Goal: Find specific page/section: Find specific page/section

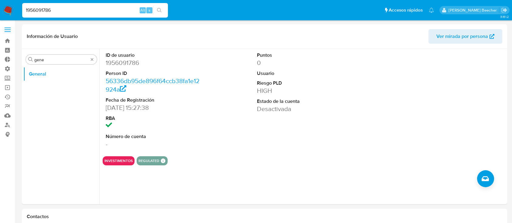
select select "10"
click at [78, 12] on input "1956091786" at bounding box center [95, 10] width 146 height 8
click at [78, 11] on input "1956091786" at bounding box center [95, 10] width 146 height 8
paste input "378917559"
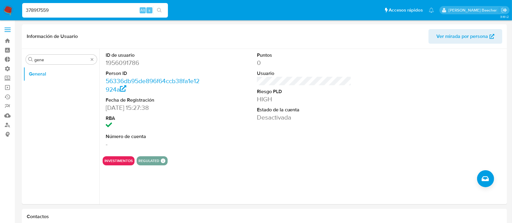
type input "378917559"
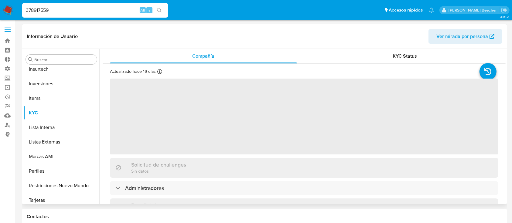
scroll to position [315, 0]
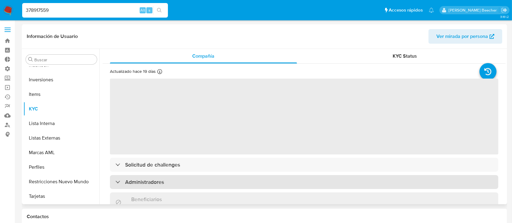
select select "10"
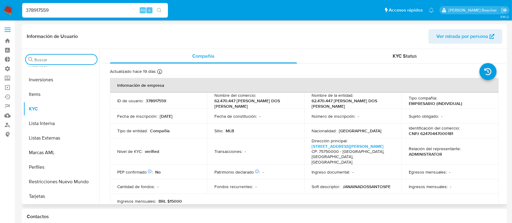
click at [48, 60] on input "Buscar" at bounding box center [64, 59] width 60 height 5
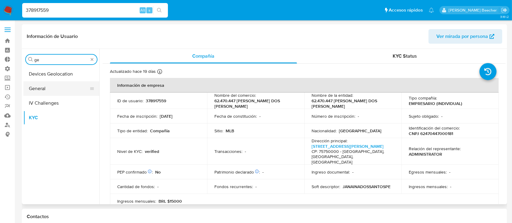
type input "ge"
click at [56, 90] on button "General" at bounding box center [58, 88] width 71 height 15
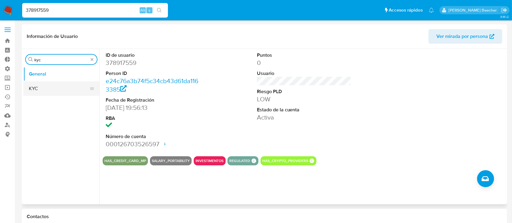
type input "kyc"
click at [68, 84] on button "KYC" at bounding box center [58, 88] width 71 height 15
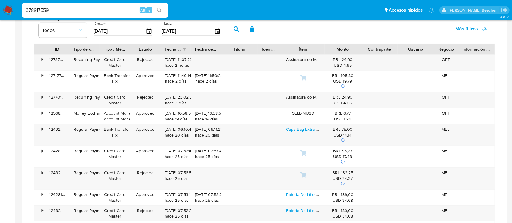
scroll to position [600, 0]
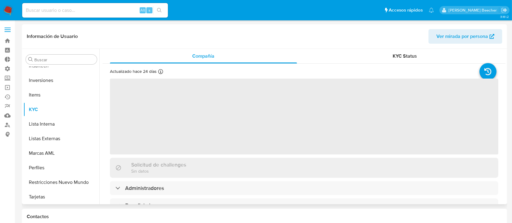
select select "10"
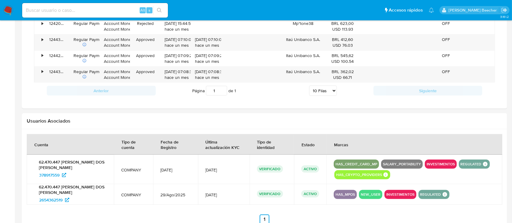
scroll to position [477, 0]
drag, startPoint x: 57, startPoint y: 200, endPoint x: 30, endPoint y: 201, distance: 27.3
click at [30, 201] on td "62.470.447 [PERSON_NAME] DOS [PERSON_NAME] 2654362519" at bounding box center [70, 194] width 87 height 21
drag, startPoint x: 32, startPoint y: 201, endPoint x: 75, endPoint y: 197, distance: 43.3
click at [75, 196] on td "62.470.447 [PERSON_NAME] DOS [PERSON_NAME] 2654362519" at bounding box center [70, 194] width 87 height 21
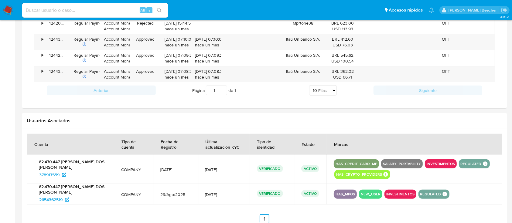
click at [84, 8] on input at bounding box center [95, 10] width 146 height 8
paste input "661935249"
type input "661935249"
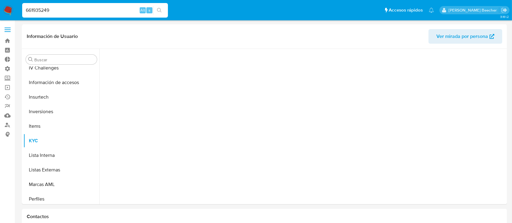
scroll to position [315, 0]
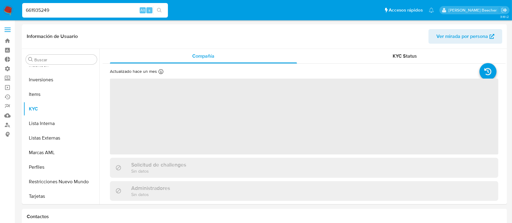
select select "10"
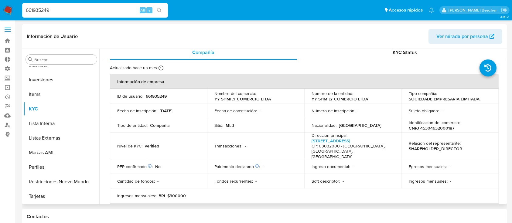
scroll to position [4, 0]
click at [45, 60] on input "Buscar" at bounding box center [64, 59] width 60 height 5
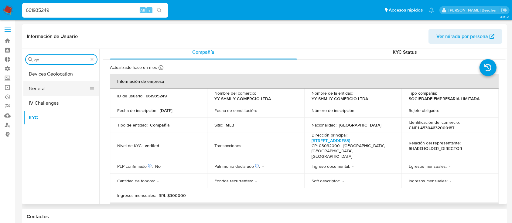
type input "ge"
click at [50, 89] on button "General" at bounding box center [58, 88] width 71 height 15
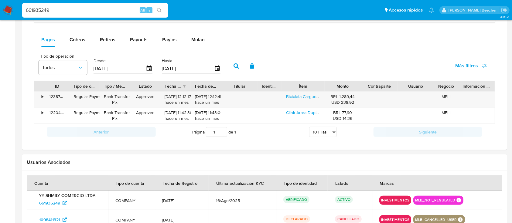
scroll to position [458, 0]
